Goal: Obtain resource: Download file/media

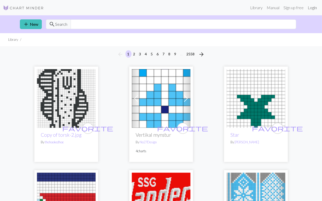
click at [314, 8] on link "Login" at bounding box center [312, 8] width 13 height 10
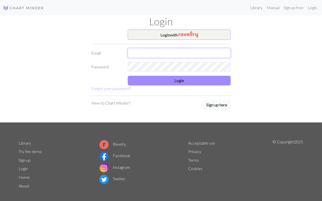
type input "[EMAIL_ADDRESS][DOMAIN_NAME]"
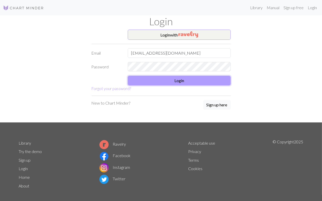
click at [190, 81] on button "Login" at bounding box center [179, 81] width 103 height 10
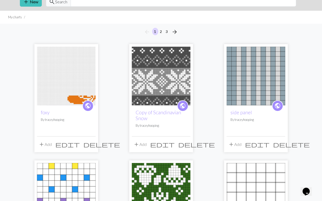
scroll to position [22, 0]
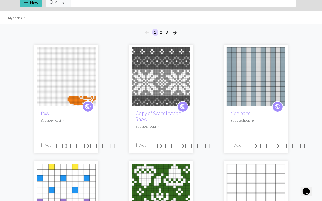
click at [92, 144] on span "delete" at bounding box center [102, 145] width 37 height 7
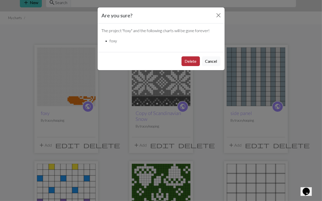
click at [190, 62] on button "Delete" at bounding box center [191, 61] width 18 height 10
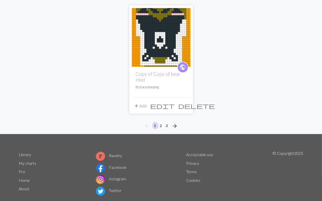
scroll to position [667, 0]
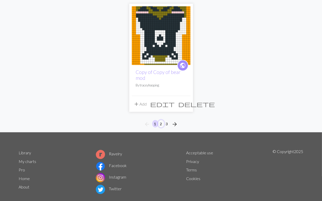
click at [161, 120] on button "2" at bounding box center [161, 123] width 6 height 7
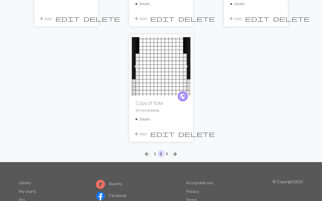
scroll to position [629, 0]
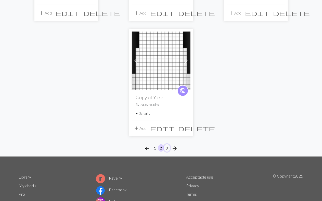
click at [168, 144] on button "3" at bounding box center [167, 147] width 6 height 7
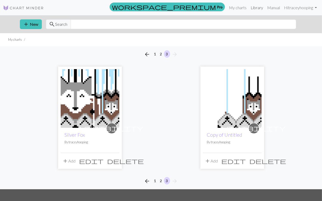
click at [256, 7] on link "Library" at bounding box center [257, 8] width 17 height 10
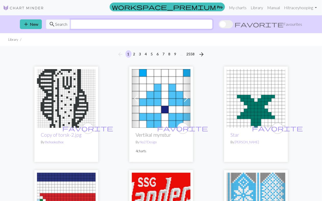
click at [115, 25] on input "text" at bounding box center [142, 24] width 142 height 10
type input "vine"
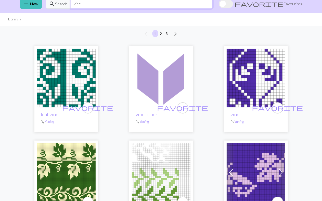
scroll to position [52, 0]
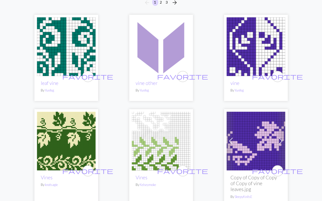
click at [65, 60] on img at bounding box center [66, 46] width 59 height 59
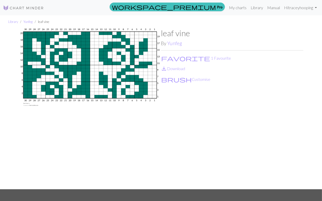
click at [140, 86] on img at bounding box center [90, 108] width 142 height 161
click at [182, 68] on link "save_alt Download" at bounding box center [173, 68] width 24 height 5
click at [176, 59] on button "favorite 1 Favourite" at bounding box center [196, 58] width 70 height 7
